Goal: Contribute content: Add original content to the website for others to see

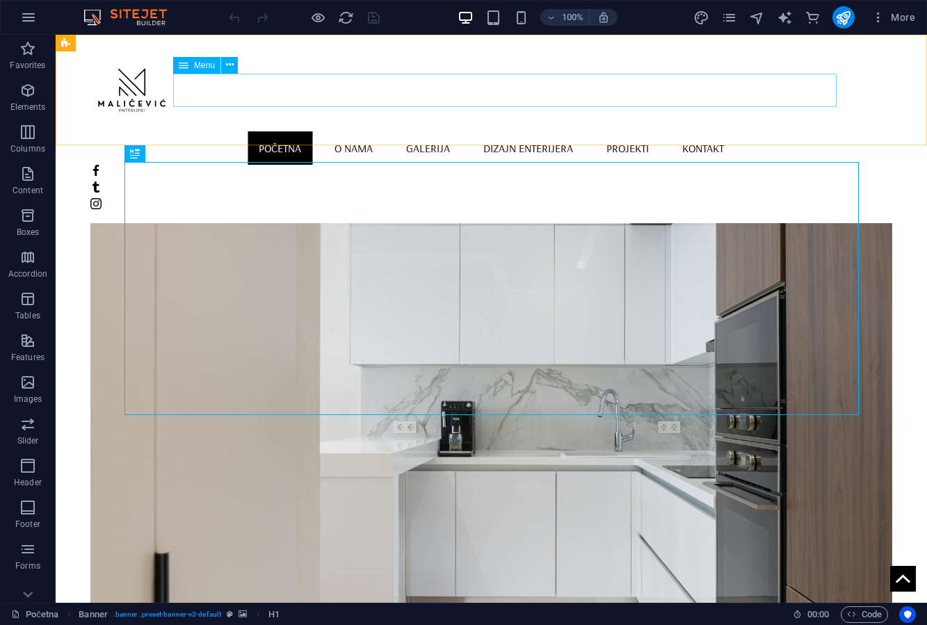
click at [202, 131] on nav "Početna O nama [PERSON_NAME] enterijera Projekti Kontakt" at bounding box center [491, 147] width 802 height 33
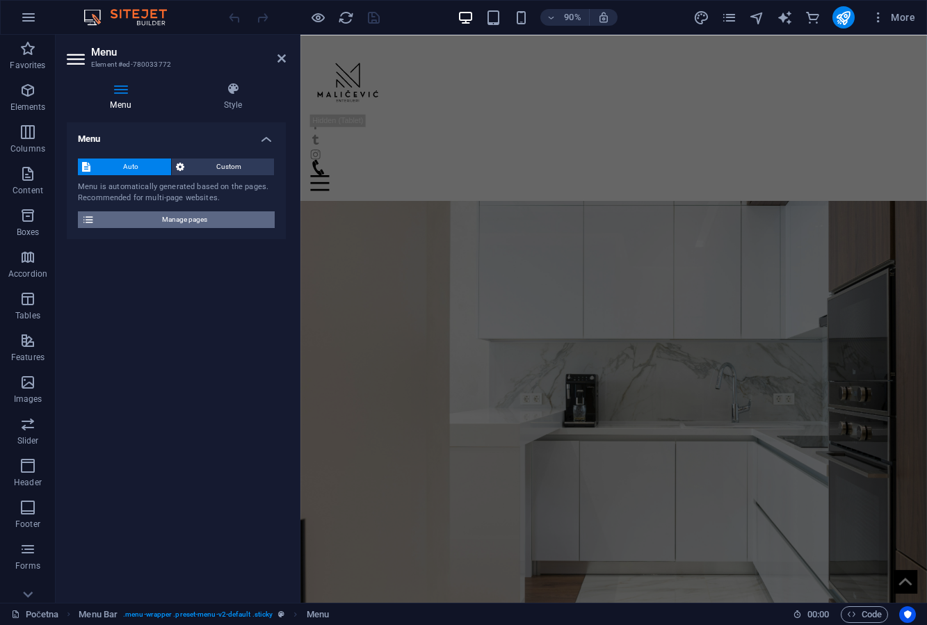
click at [223, 214] on span "Manage pages" at bounding box center [185, 219] width 172 height 17
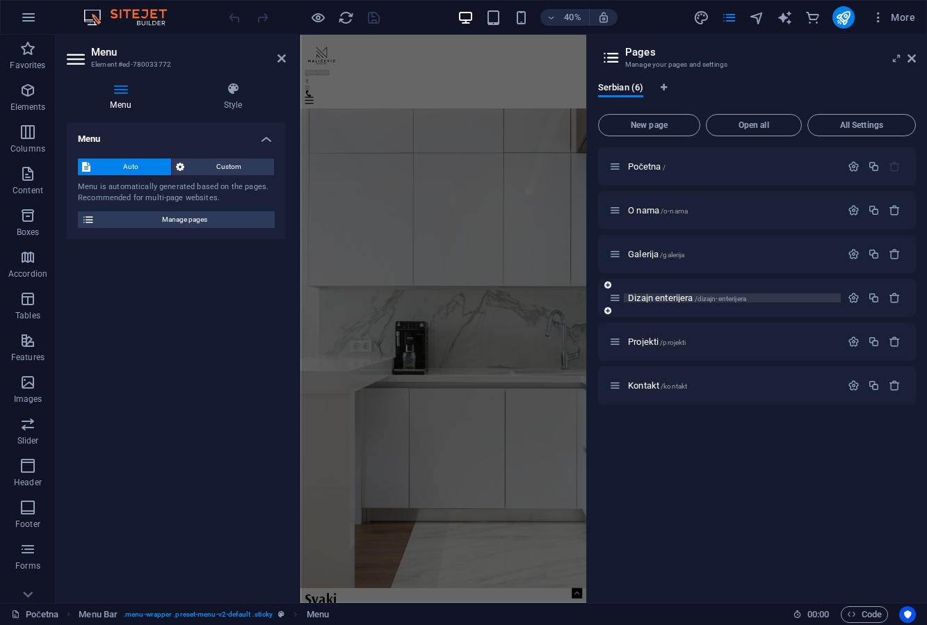
click at [669, 296] on span "Dizajn enterijera /dizajn-enterijera" at bounding box center [687, 298] width 118 height 10
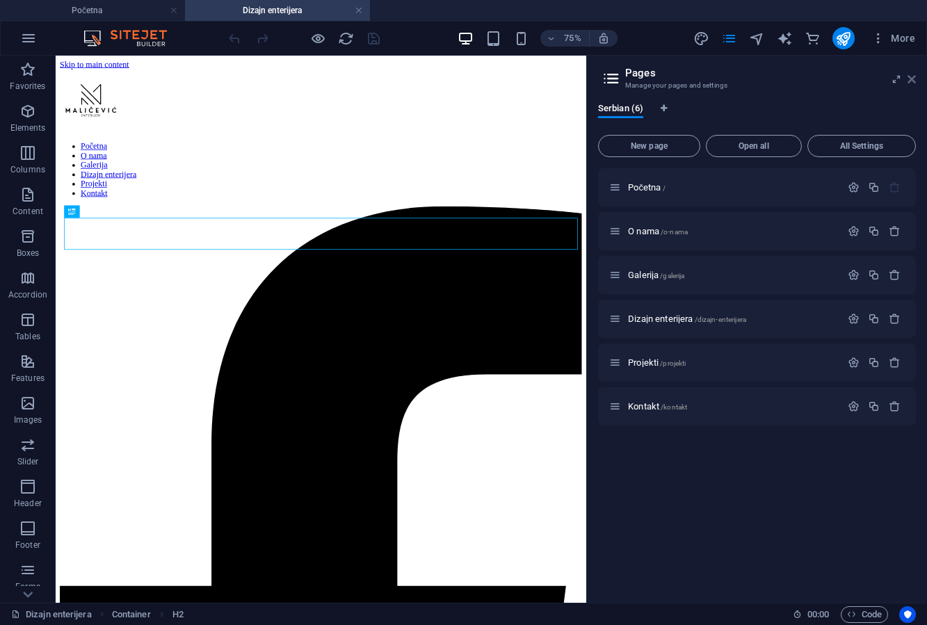
click at [913, 74] on link at bounding box center [912, 80] width 8 height 12
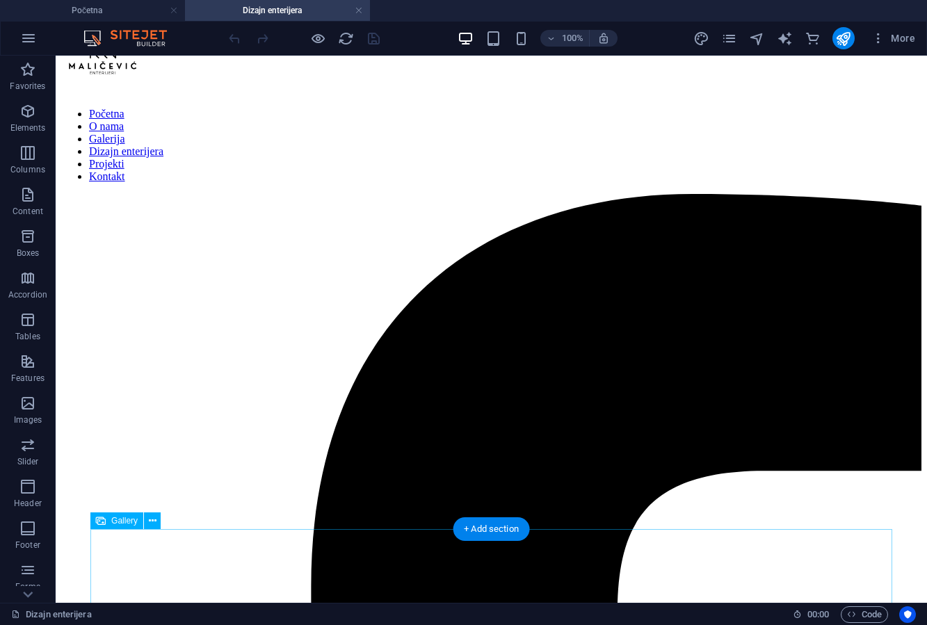
scroll to position [45, 0]
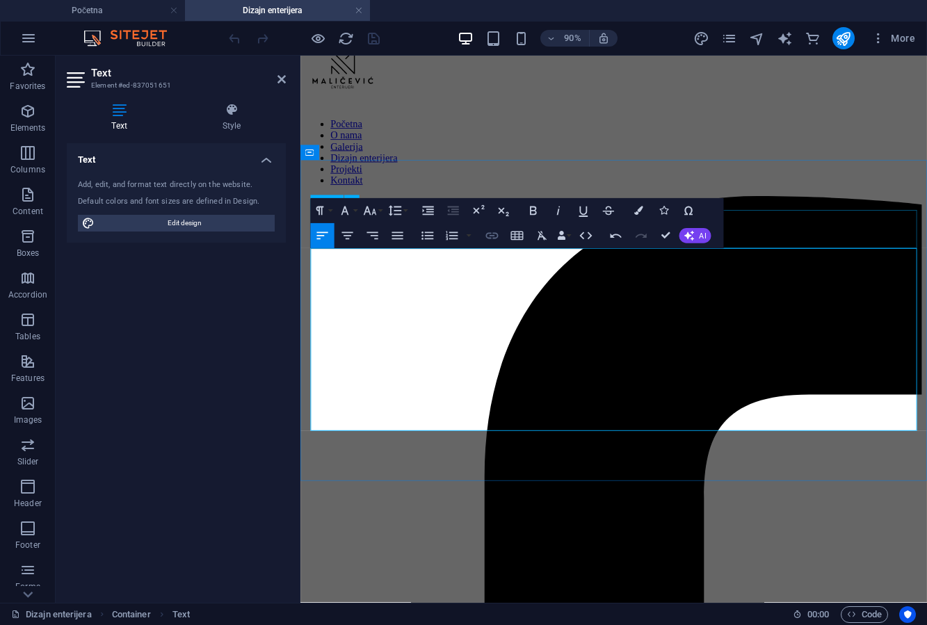
click at [495, 238] on icon "button" at bounding box center [492, 236] width 13 height 6
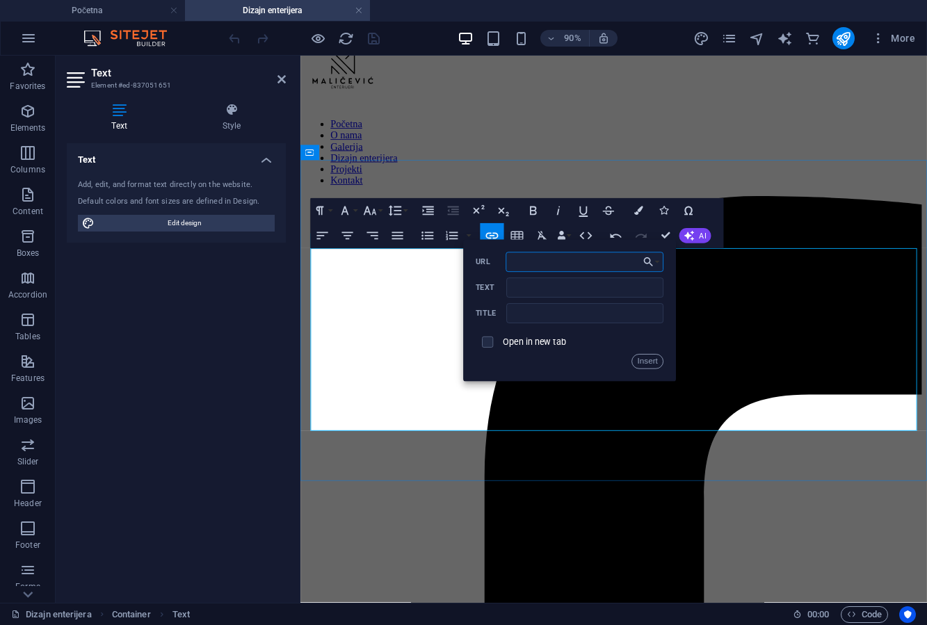
paste input "[URL][DOMAIN_NAME][DOMAIN_NAME]"
type input "[URL][DOMAIN_NAME][DOMAIN_NAME]"
click at [551, 284] on input "Text" at bounding box center [585, 288] width 157 height 20
type input "Instagramu"
type input "Modo ID Studio"
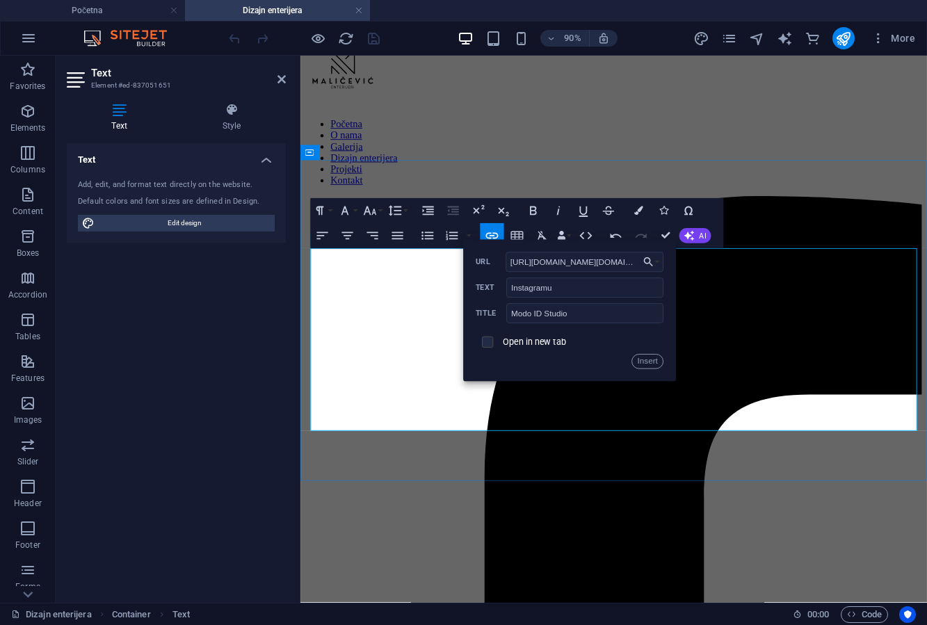
click at [490, 346] on input "checkbox" at bounding box center [485, 340] width 11 height 11
checkbox input "true"
click at [650, 366] on button "Insert" at bounding box center [647, 361] width 31 height 15
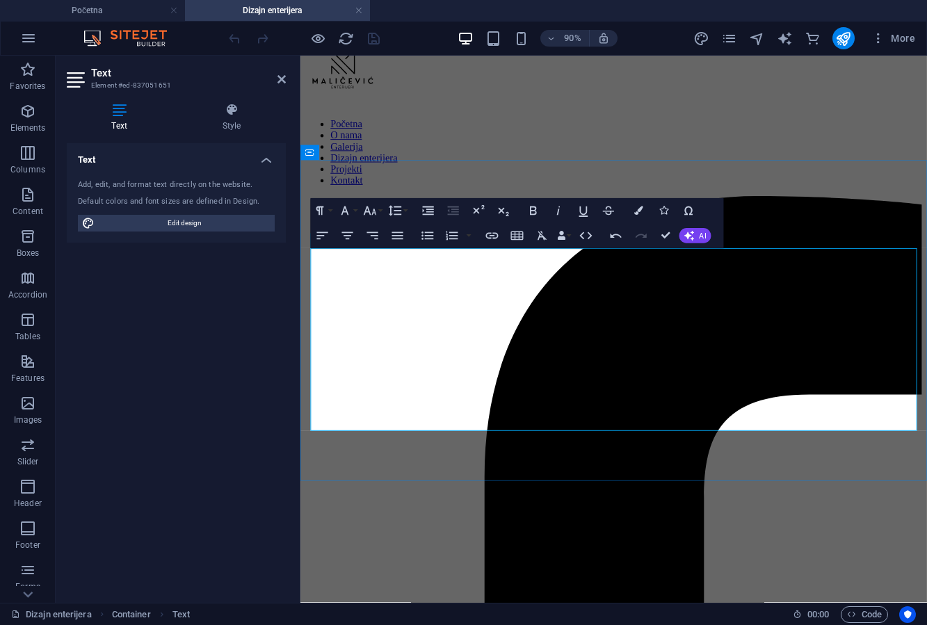
drag, startPoint x: 512, startPoint y: 464, endPoint x: 372, endPoint y: 460, distance: 139.9
drag, startPoint x: 344, startPoint y: 466, endPoint x: 352, endPoint y: 465, distance: 8.4
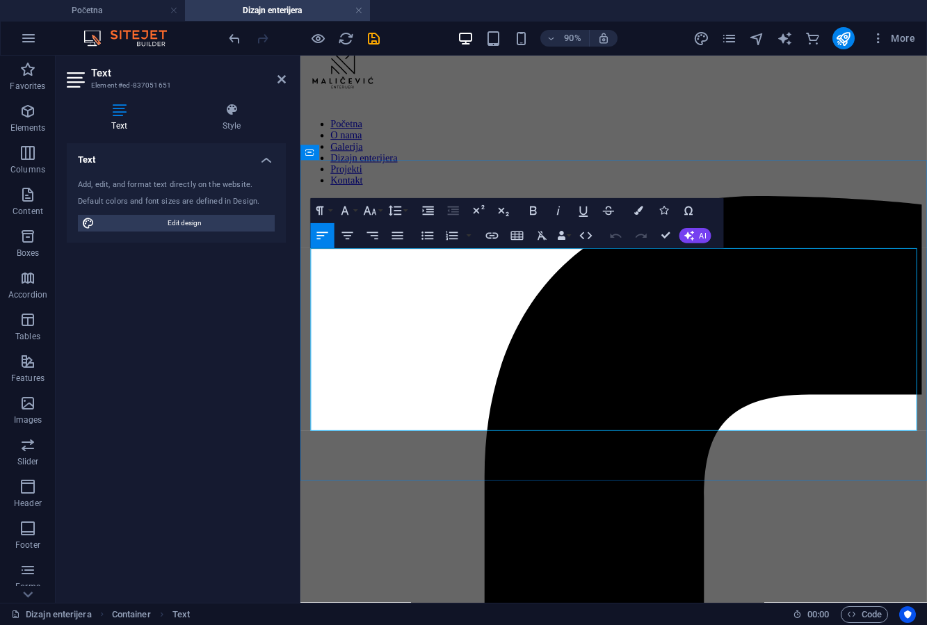
drag, startPoint x: 524, startPoint y: 464, endPoint x: 369, endPoint y: 460, distance: 155.9
click at [470, 399] on icon "button" at bounding box center [471, 400] width 9 height 9
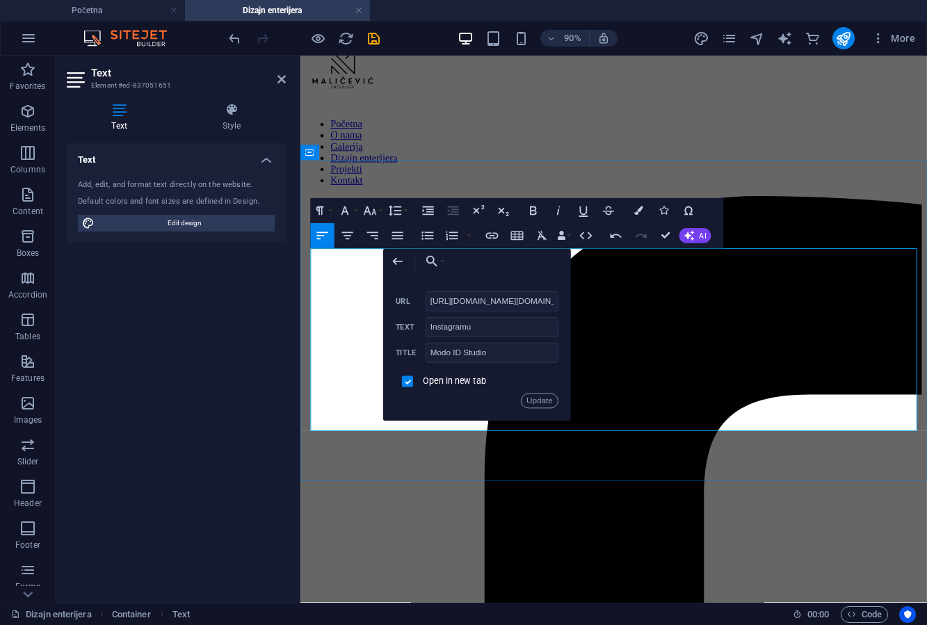
scroll to position [0, 45]
drag, startPoint x: 488, startPoint y: 330, endPoint x: 427, endPoint y: 329, distance: 60.5
click at [427, 329] on input "Instagramu" at bounding box center [492, 327] width 133 height 20
type input "MODO ID Studio"
click at [502, 361] on input "Modo ID Studio" at bounding box center [492, 353] width 133 height 20
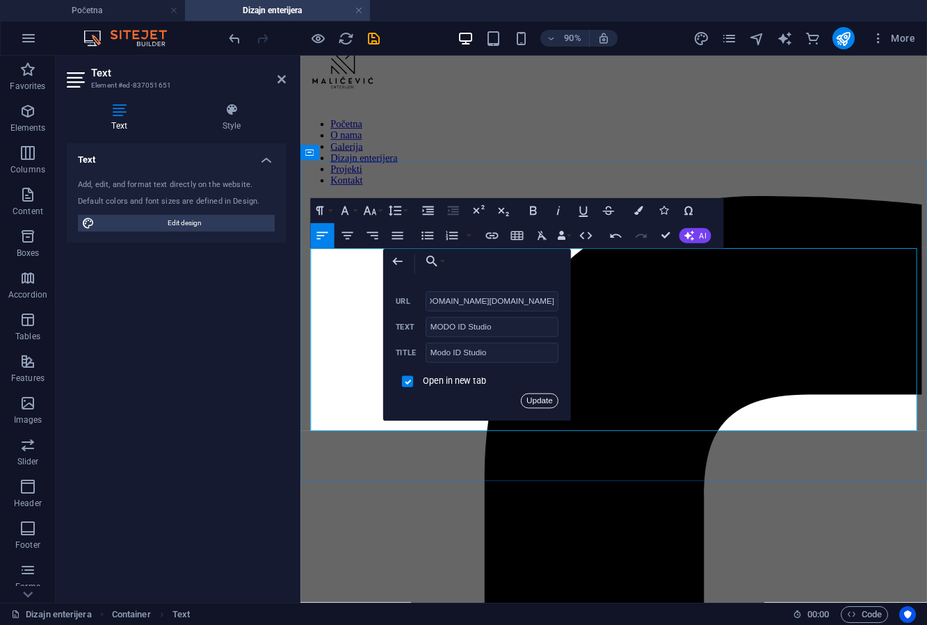
click at [542, 403] on button "Update" at bounding box center [540, 401] width 38 height 15
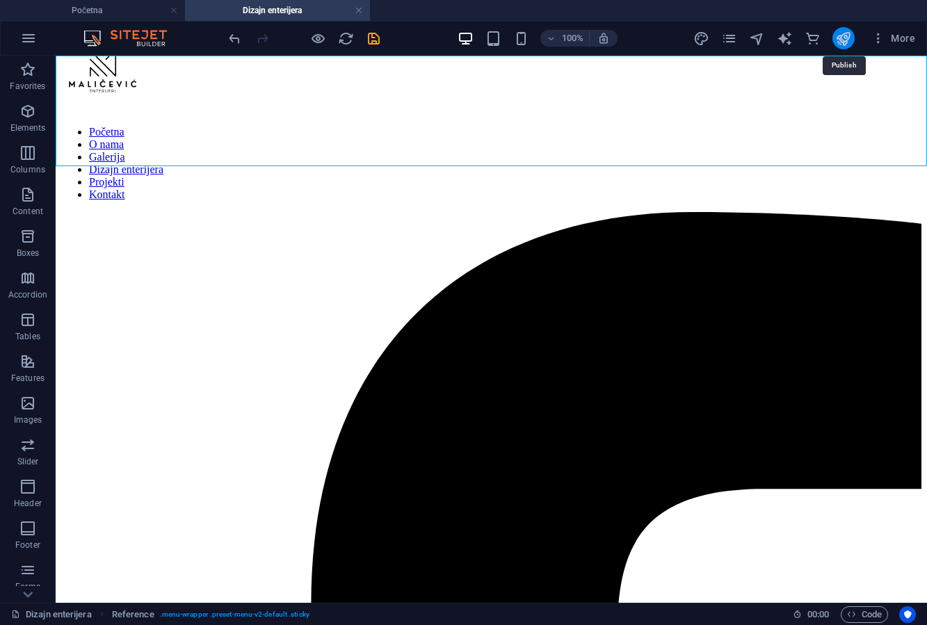
click at [846, 45] on icon "publish" at bounding box center [843, 39] width 16 height 16
